Goal: Task Accomplishment & Management: Use online tool/utility

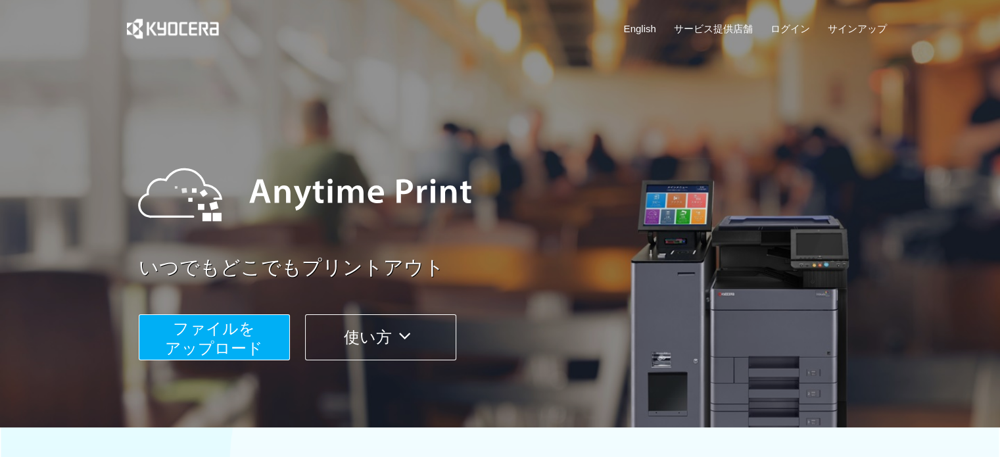
click at [235, 343] on span "ファイルを ​​アップロード" at bounding box center [214, 338] width 98 height 37
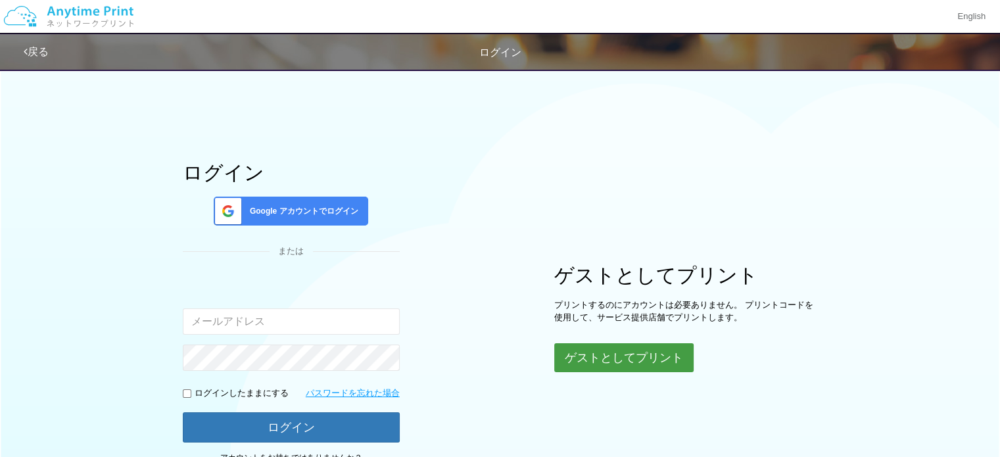
click at [645, 354] on button "ゲストとしてプリント" at bounding box center [623, 357] width 139 height 29
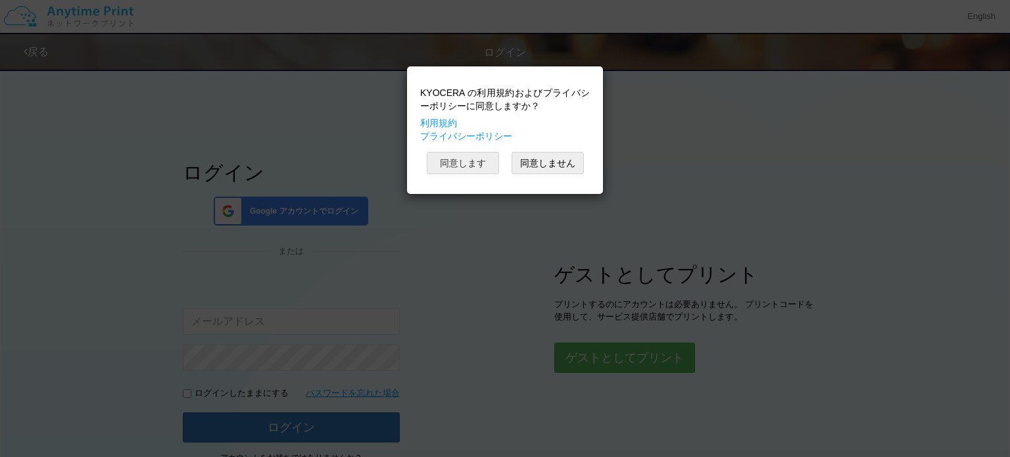
click at [472, 163] on button "同意します" at bounding box center [463, 163] width 72 height 22
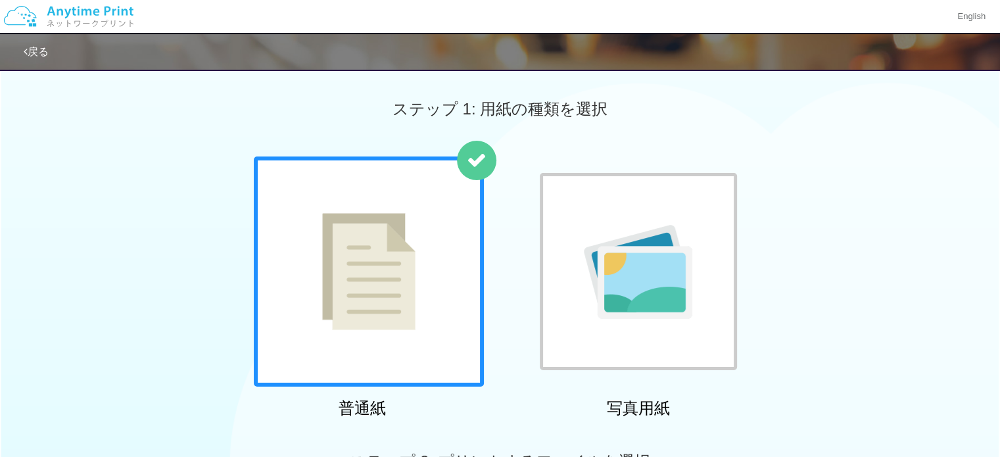
click at [416, 317] on div at bounding box center [369, 272] width 230 height 230
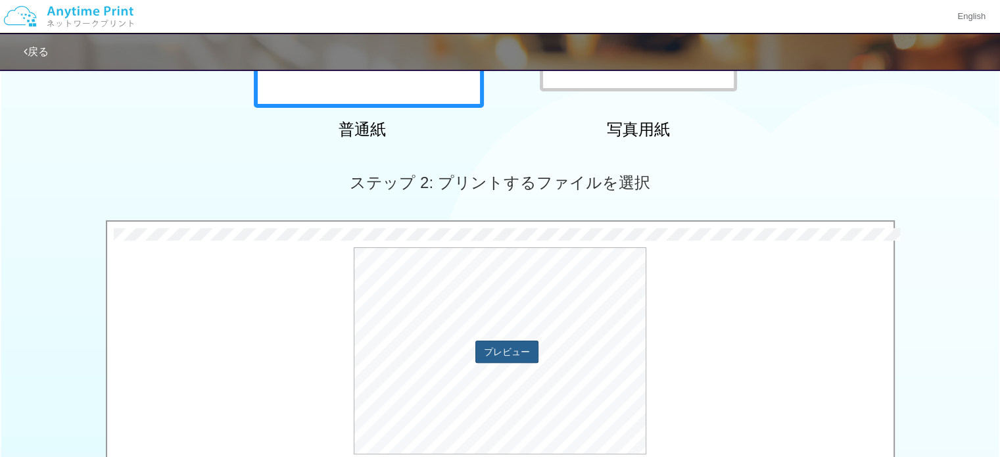
scroll to position [395, 0]
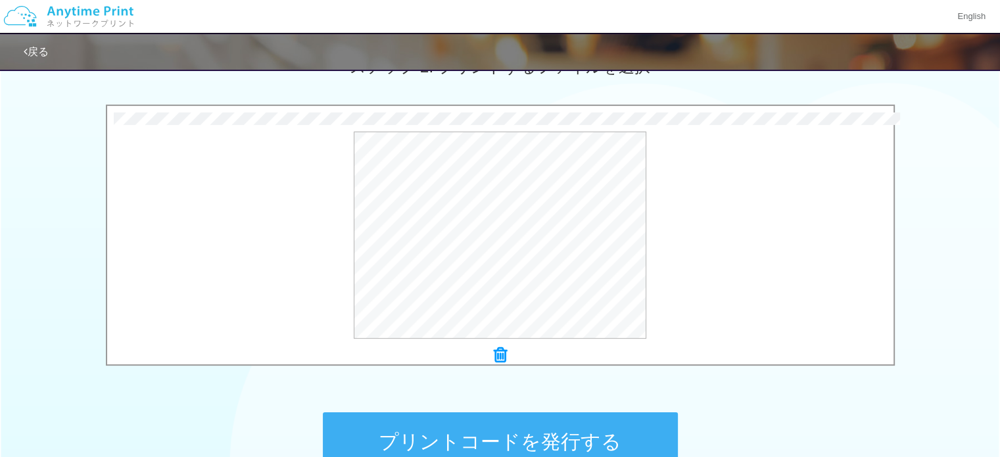
click at [505, 424] on button "プリントコードを発行する" at bounding box center [500, 441] width 355 height 59
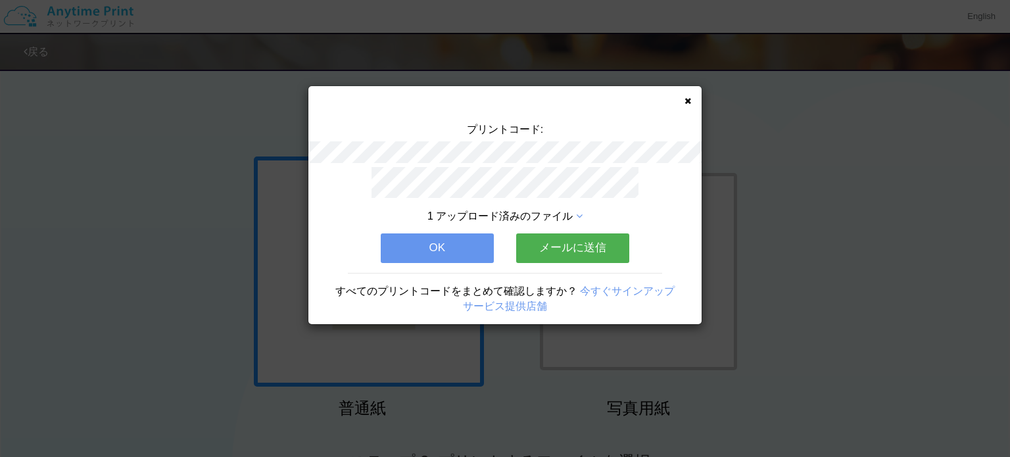
click at [568, 241] on button "メールに送信" at bounding box center [572, 247] width 113 height 29
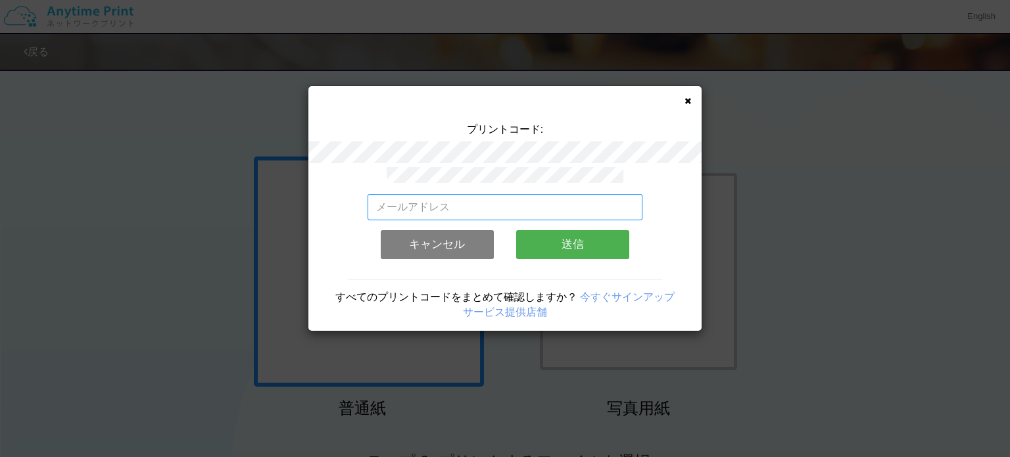
click at [456, 197] on input "email" at bounding box center [506, 207] width 276 height 26
type input "ｎ"
type input "[EMAIL_ADDRESS][DOMAIN_NAME]"
click at [563, 235] on button "送信" at bounding box center [572, 244] width 113 height 29
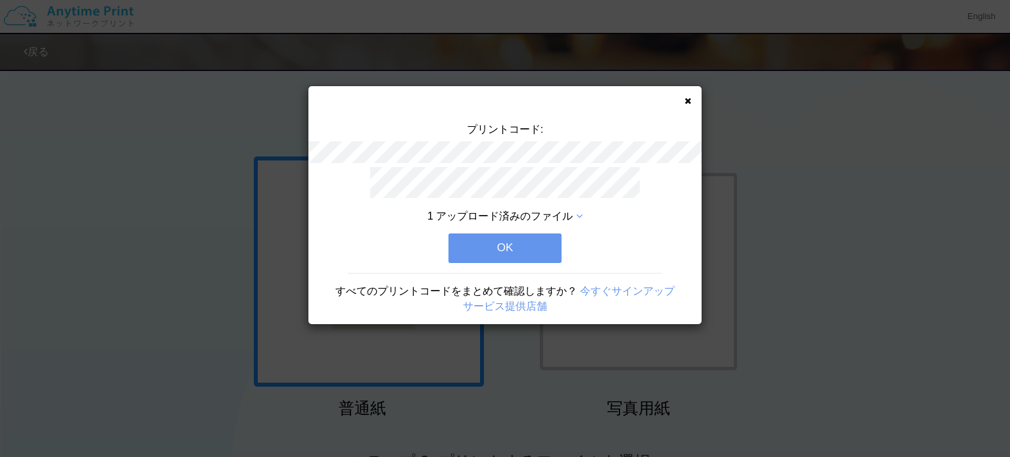
click at [518, 239] on button "OK" at bounding box center [505, 247] width 113 height 29
